Goal: Transaction & Acquisition: Purchase product/service

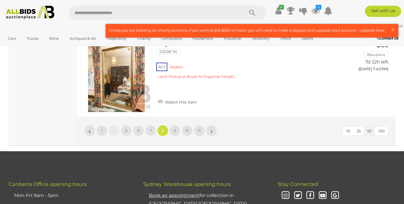
scroll to position [4157, 0]
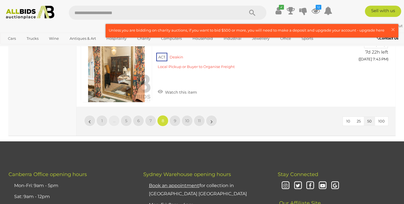
click at [175, 119] on span "9" at bounding box center [175, 121] width 3 height 5
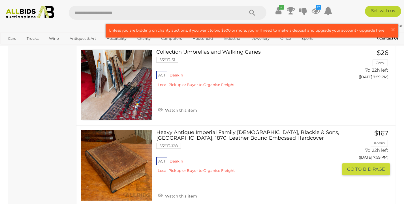
scroll to position [4083, 0]
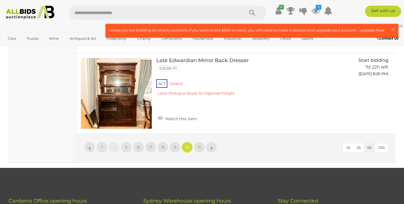
scroll to position [4088, 0]
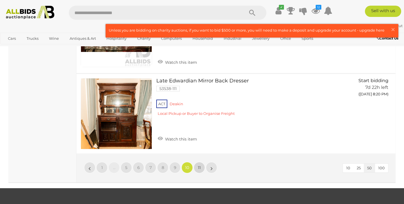
click at [199, 165] on span "11" at bounding box center [199, 167] width 3 height 5
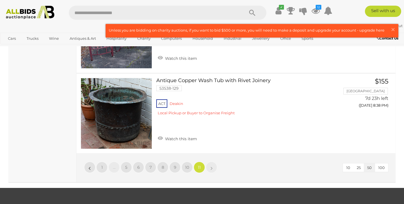
scroll to position [2194, 0]
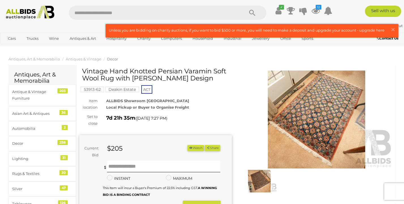
click at [299, 132] on img at bounding box center [316, 120] width 152 height 98
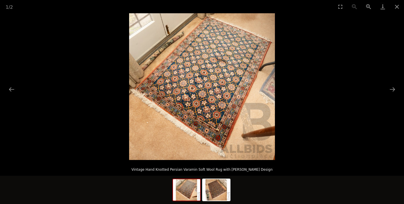
click at [224, 96] on img at bounding box center [202, 86] width 146 height 147
click at [392, 90] on button "Next slide" at bounding box center [392, 89] width 12 height 11
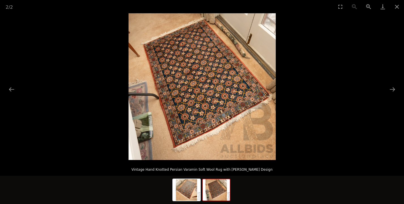
click at [228, 65] on img at bounding box center [201, 86] width 147 height 147
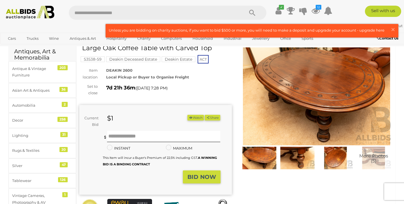
scroll to position [24, 0]
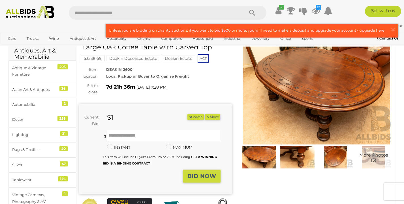
click at [296, 166] on img at bounding box center [296, 157] width 35 height 23
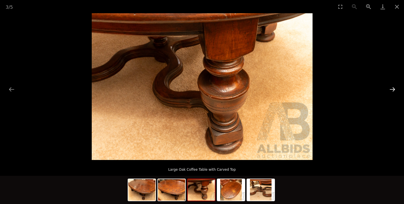
click at [390, 89] on button "Next slide" at bounding box center [392, 89] width 12 height 11
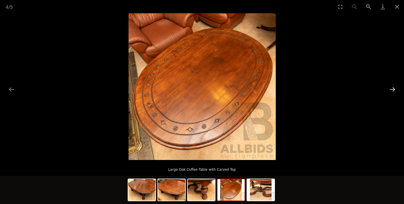
click at [390, 89] on button "Next slide" at bounding box center [392, 89] width 12 height 11
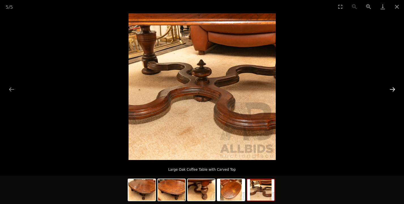
click at [390, 89] on button "Next slide" at bounding box center [392, 89] width 12 height 11
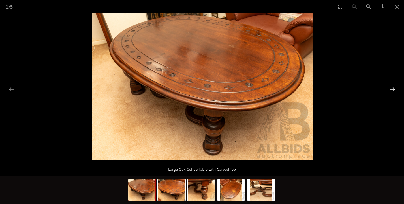
click at [390, 89] on button "Next slide" at bounding box center [392, 89] width 12 height 11
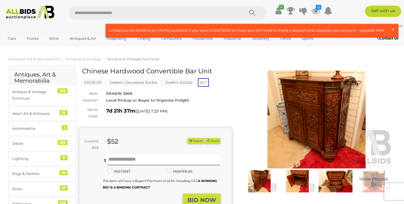
click at [314, 97] on img at bounding box center [316, 120] width 152 height 98
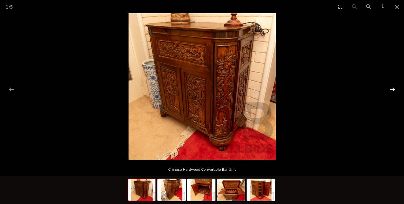
click at [392, 89] on button "Next slide" at bounding box center [392, 89] width 12 height 11
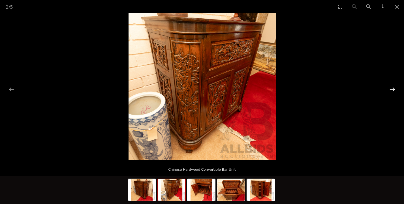
click at [392, 89] on button "Next slide" at bounding box center [392, 89] width 12 height 11
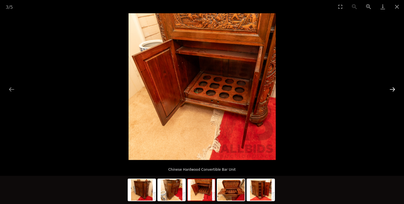
click at [392, 89] on button "Next slide" at bounding box center [392, 89] width 12 height 11
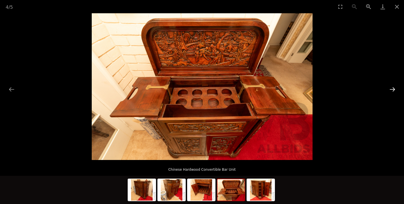
click at [392, 89] on button "Next slide" at bounding box center [392, 89] width 12 height 11
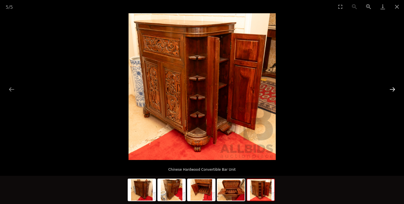
click at [392, 89] on button "Next slide" at bounding box center [392, 89] width 12 height 11
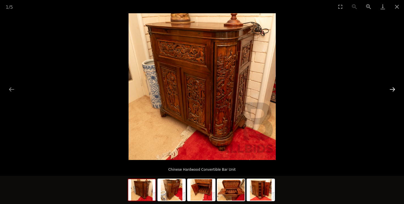
click at [392, 89] on button "Next slide" at bounding box center [392, 89] width 12 height 11
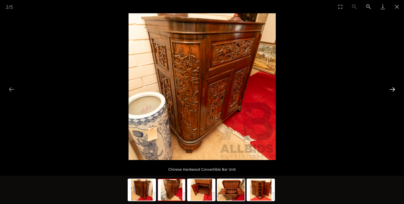
click at [392, 89] on button "Next slide" at bounding box center [392, 89] width 12 height 11
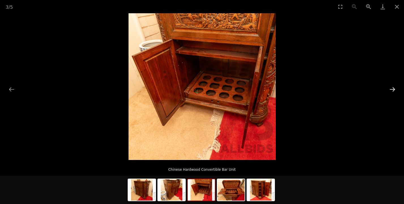
click at [392, 89] on button "Next slide" at bounding box center [392, 89] width 12 height 11
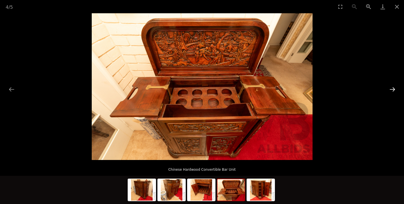
click at [392, 89] on button "Next slide" at bounding box center [392, 89] width 12 height 11
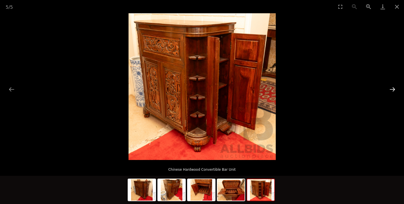
click at [392, 89] on button "Next slide" at bounding box center [392, 89] width 12 height 11
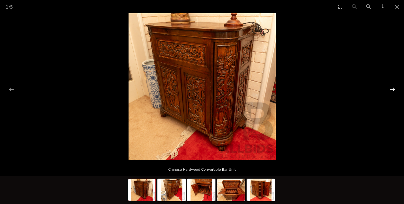
click at [392, 89] on button "Next slide" at bounding box center [392, 89] width 12 height 11
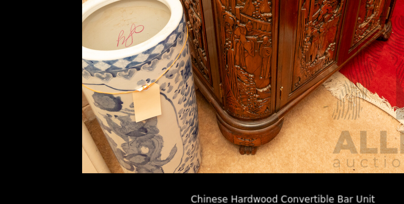
scroll to position [16, 0]
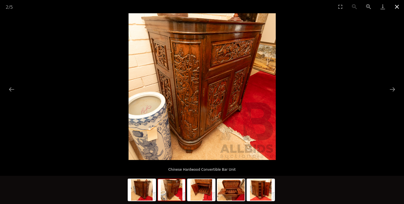
click at [397, 6] on button "Close gallery" at bounding box center [396, 6] width 14 height 13
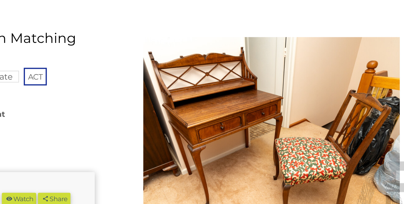
scroll to position [1, 0]
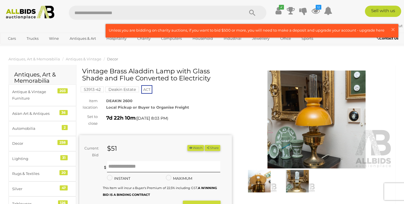
click at [307, 130] on img at bounding box center [316, 120] width 152 height 98
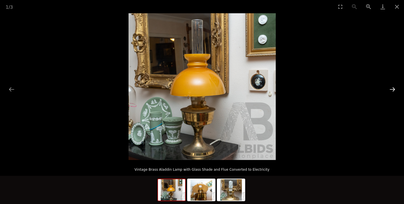
click at [392, 87] on button "Next slide" at bounding box center [392, 89] width 12 height 11
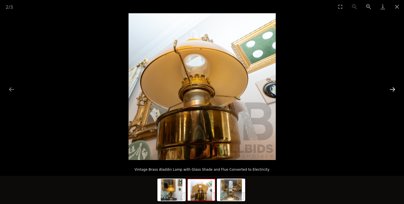
click at [392, 87] on button "Next slide" at bounding box center [392, 89] width 12 height 11
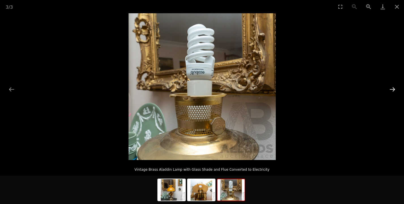
click at [392, 87] on button "Next slide" at bounding box center [392, 89] width 12 height 11
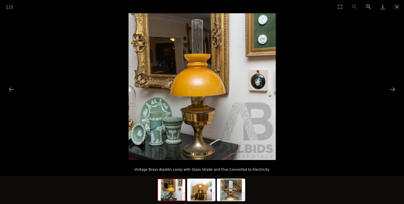
click at [373, 35] on picture at bounding box center [202, 86] width 404 height 147
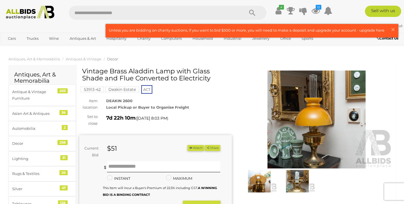
click at [194, 146] on button "Watch" at bounding box center [195, 148] width 16 height 6
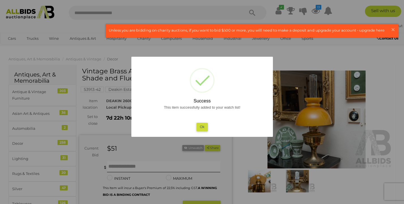
click at [200, 129] on button "Ok" at bounding box center [202, 127] width 12 height 8
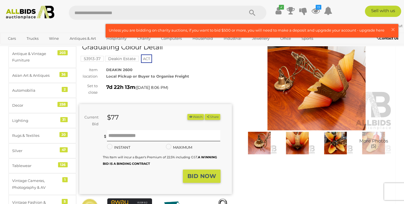
scroll to position [40, 0]
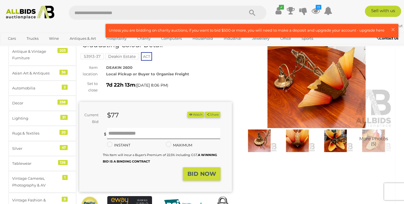
click at [296, 88] on img at bounding box center [316, 79] width 152 height 98
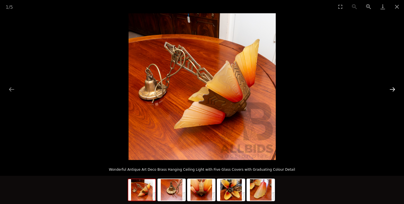
click at [393, 89] on button "Next slide" at bounding box center [392, 89] width 12 height 11
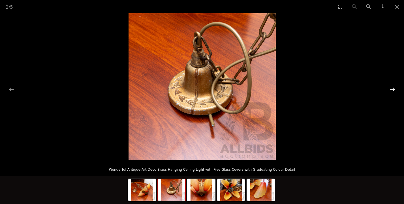
click at [393, 88] on button "Next slide" at bounding box center [392, 89] width 12 height 11
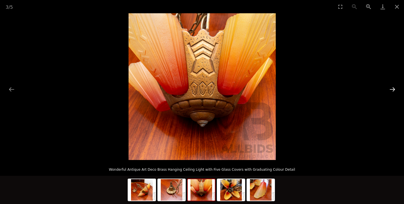
click at [393, 88] on button "Next slide" at bounding box center [392, 89] width 12 height 11
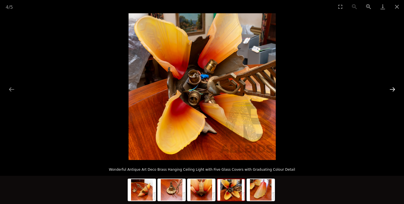
click at [393, 88] on button "Next slide" at bounding box center [392, 89] width 12 height 11
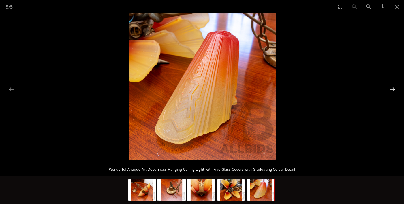
click at [393, 88] on button "Next slide" at bounding box center [392, 89] width 12 height 11
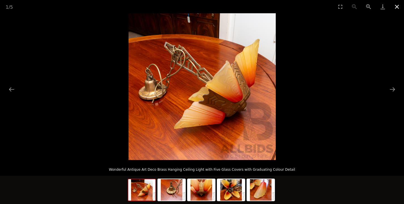
click at [396, 8] on button "Close gallery" at bounding box center [396, 6] width 14 height 13
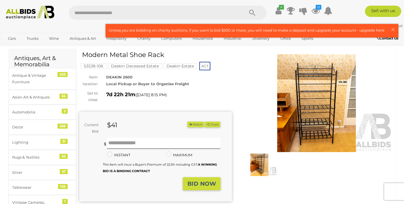
scroll to position [18, 0]
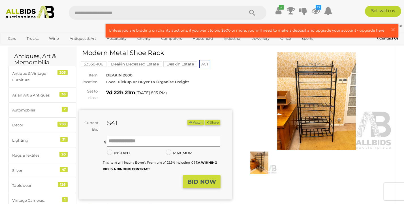
click at [322, 108] on img at bounding box center [316, 101] width 152 height 98
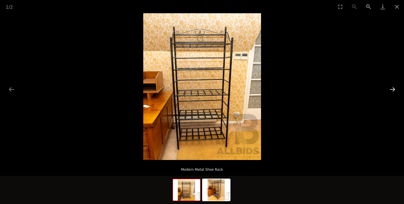
click at [392, 89] on button "Next slide" at bounding box center [392, 89] width 12 height 11
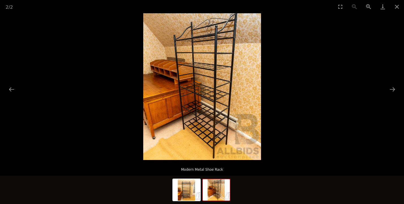
scroll to position [22, 0]
click at [396, 5] on button "Close gallery" at bounding box center [396, 6] width 14 height 13
